Goal: Task Accomplishment & Management: Manage account settings

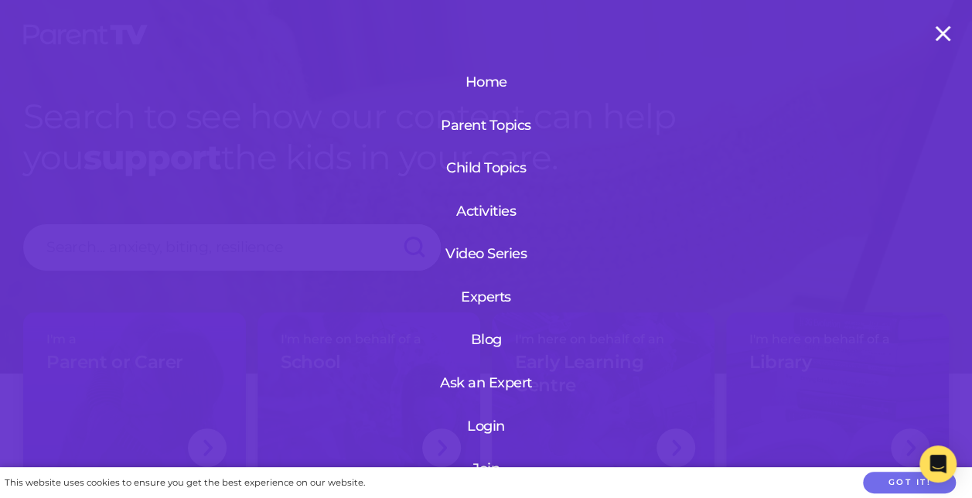
click at [480, 426] on link "Login" at bounding box center [486, 426] width 185 height 40
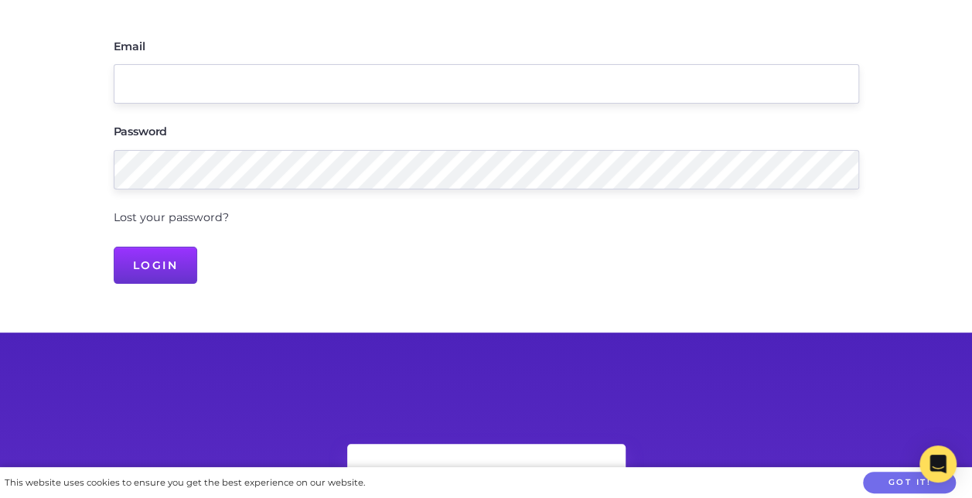
scroll to position [232, 0]
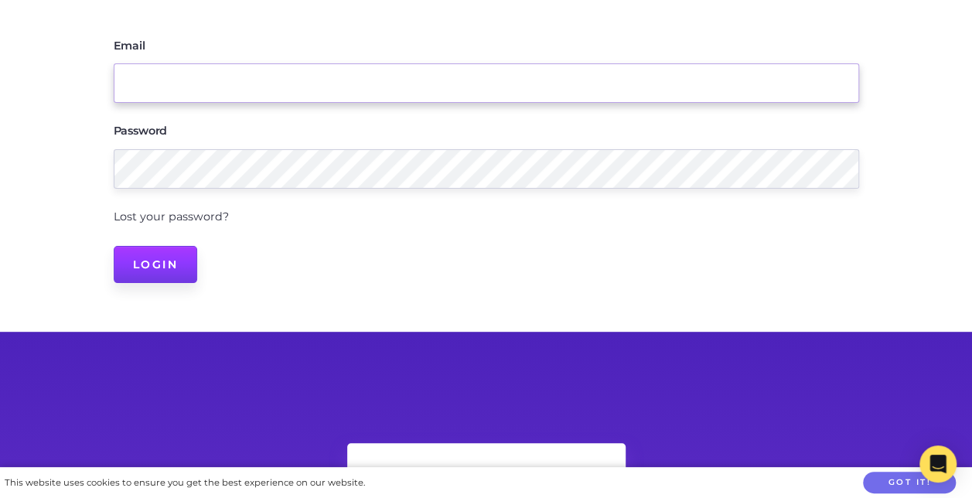
type input "nbrown@pmacs.wa.edu.au"
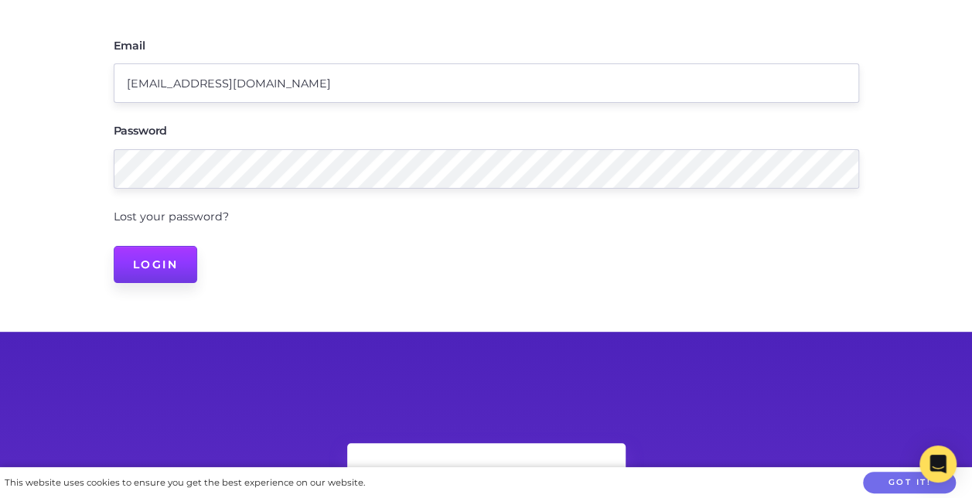
click at [162, 266] on input "Login" at bounding box center [156, 264] width 84 height 37
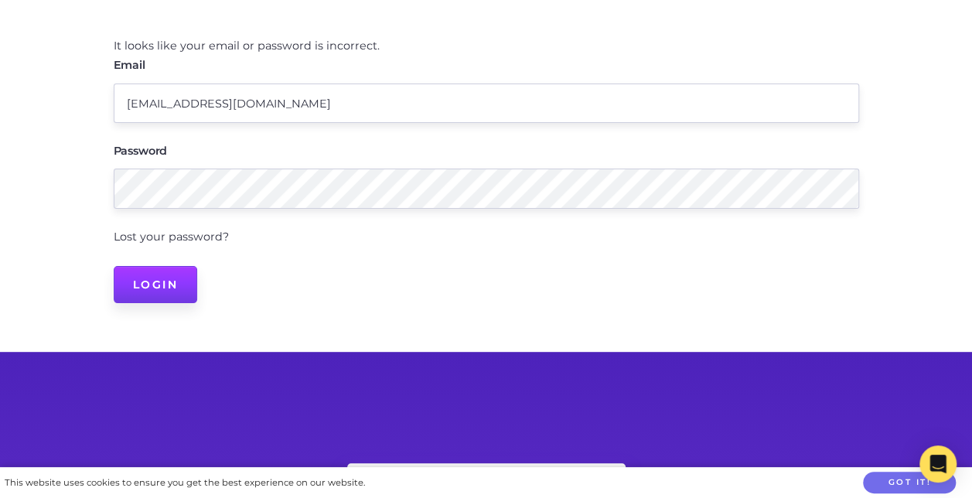
click at [135, 282] on input "Login" at bounding box center [156, 284] width 84 height 37
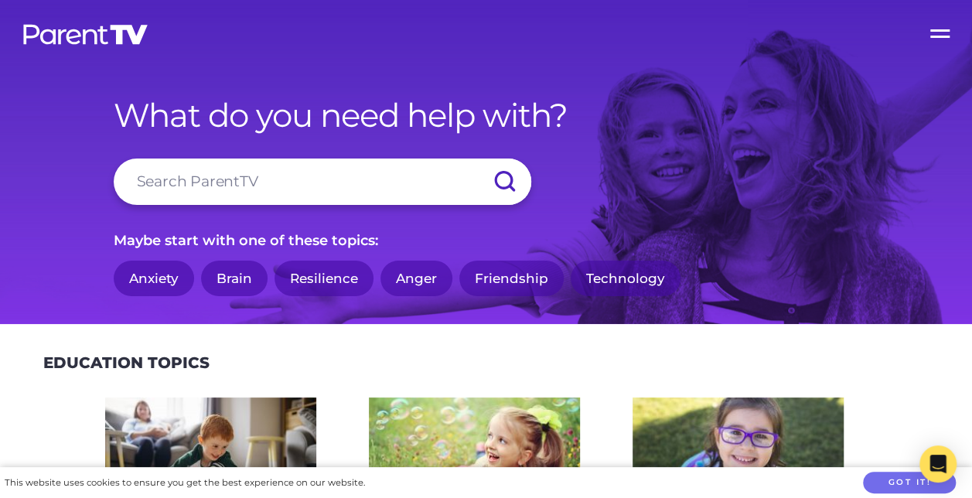
click at [939, 29] on label "Open Menu" at bounding box center [941, 31] width 62 height 62
click at [0, 0] on input "Open Menu" at bounding box center [0, 0] width 0 height 0
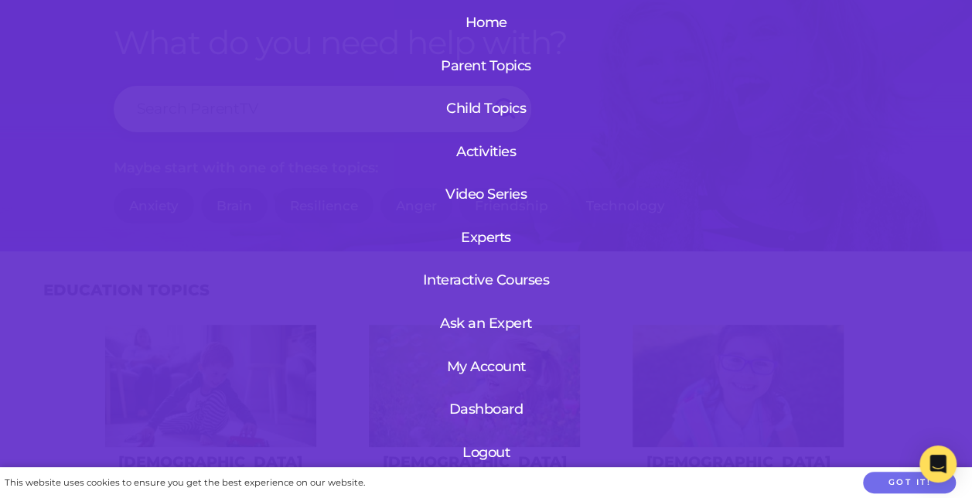
scroll to position [155, 0]
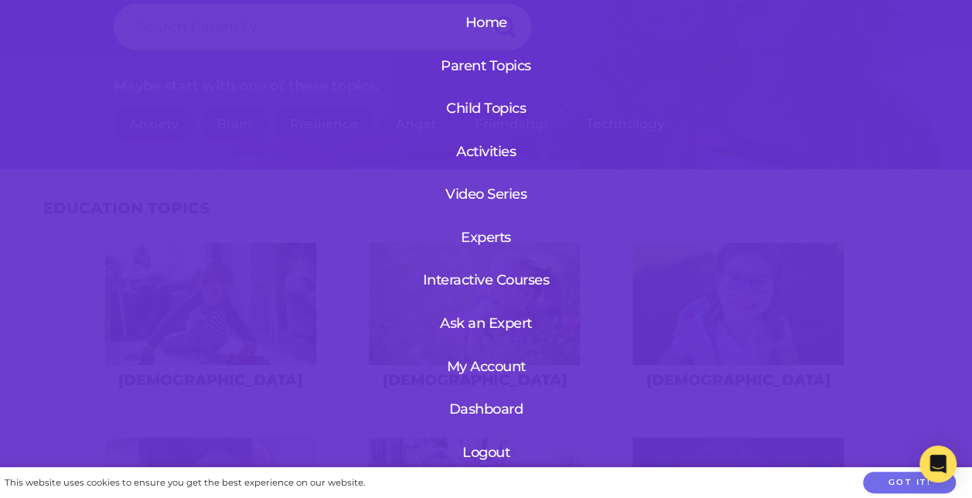
click at [492, 347] on link "My Account" at bounding box center [486, 367] width 94 height 40
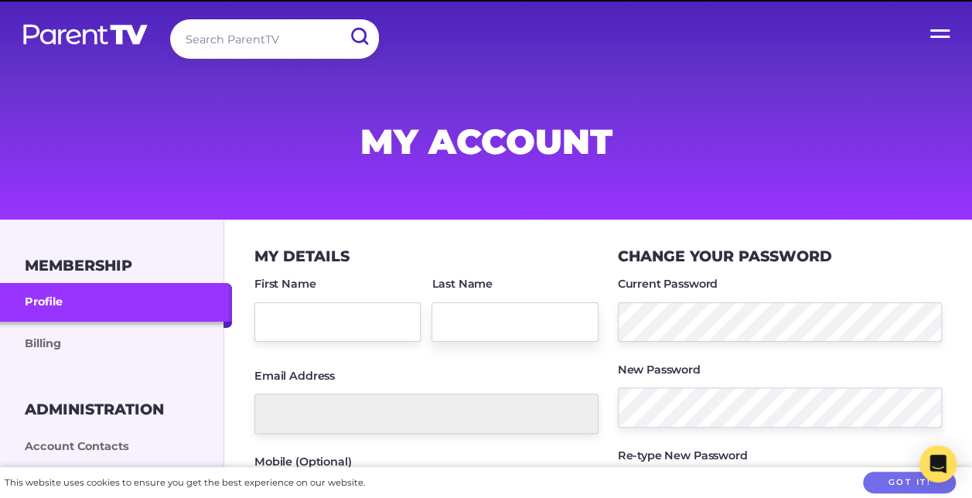
type input "Nicole"
type input "Brown"
type input "nbrown@pmacs.wa.edu.au"
type input "0402243693"
